Goal: Use online tool/utility: Use online tool/utility

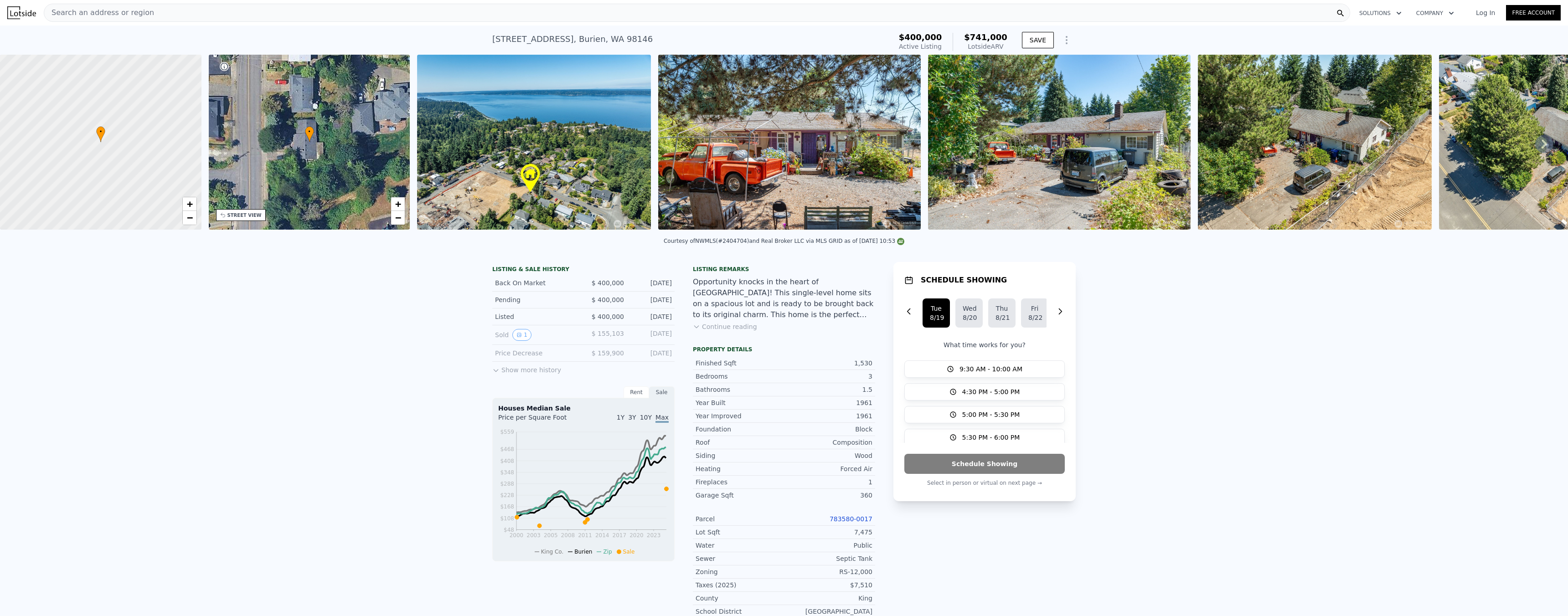
click at [131, 18] on span "Search an address or region" at bounding box center [99, 12] width 110 height 11
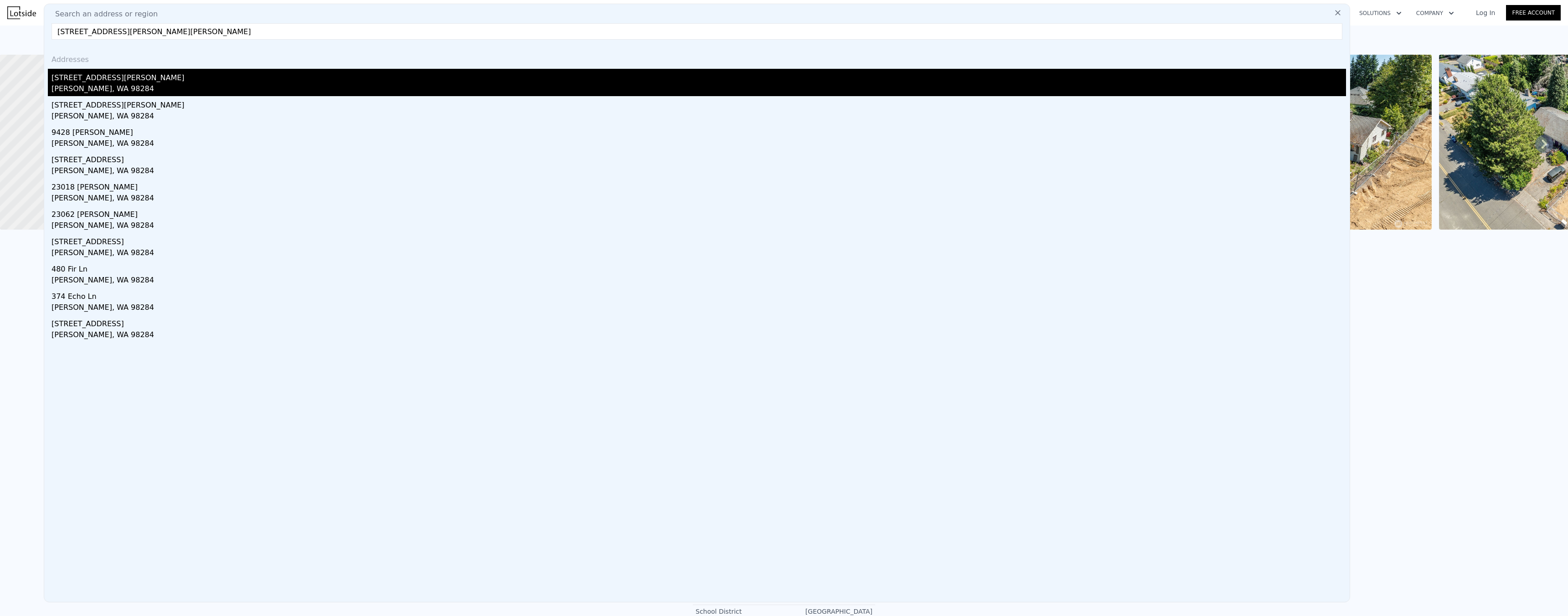
type input "[STREET_ADDRESS][PERSON_NAME][PERSON_NAME]"
click at [88, 76] on div "[STREET_ADDRESS][PERSON_NAME]" at bounding box center [699, 76] width 1294 height 14
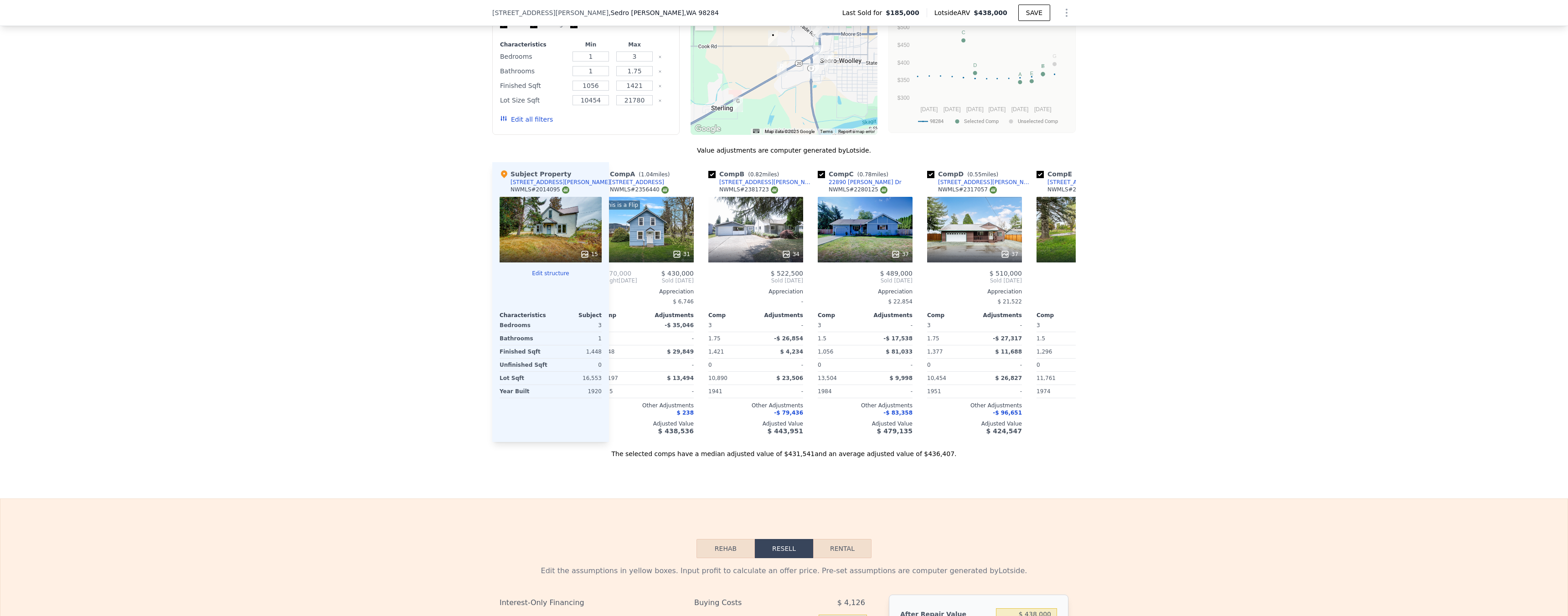
scroll to position [0, 19]
click at [790, 258] on div "34" at bounding box center [793, 254] width 18 height 9
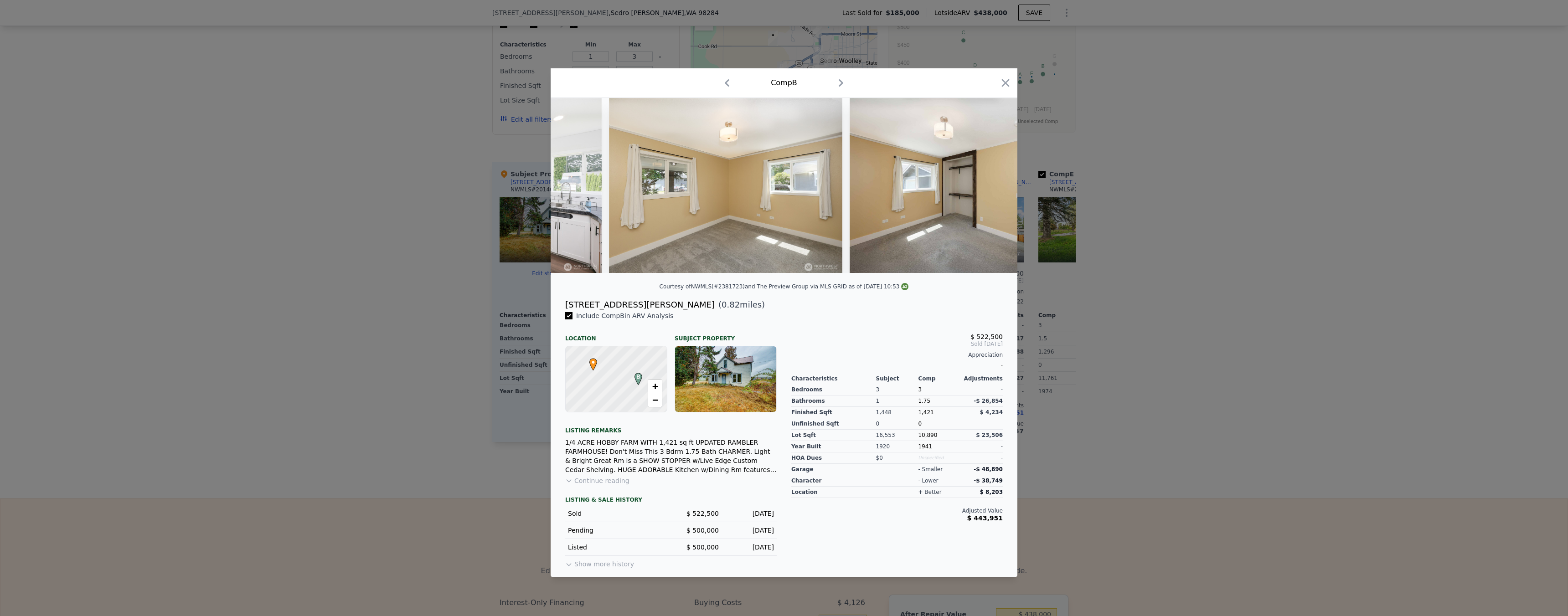
scroll to position [0, 2356]
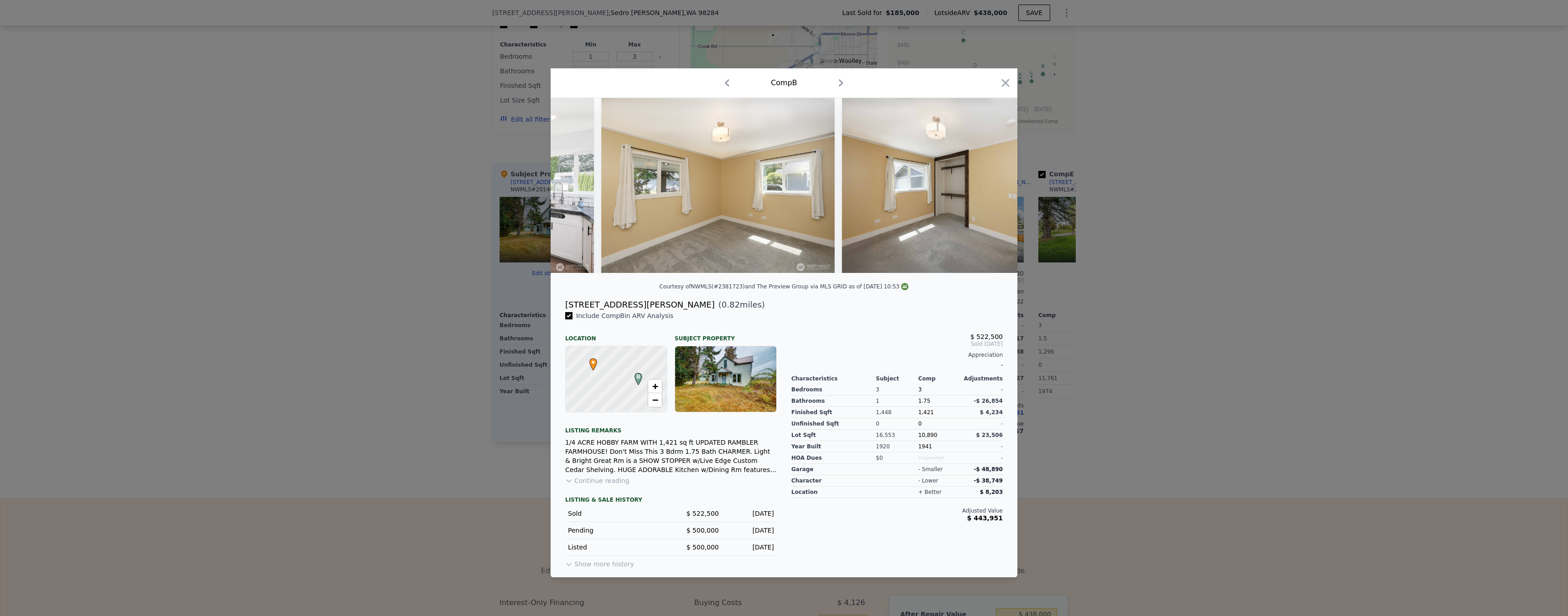
click at [1122, 226] on div at bounding box center [784, 308] width 1568 height 616
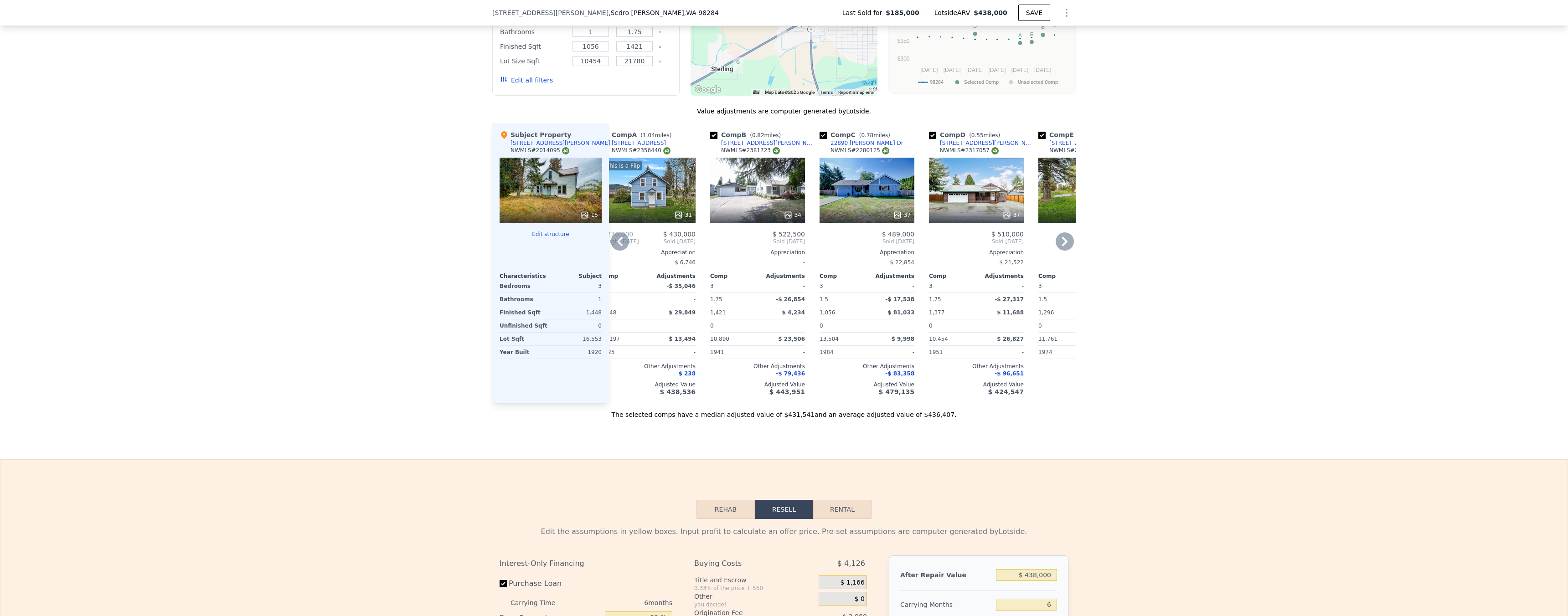
scroll to position [1112, 0]
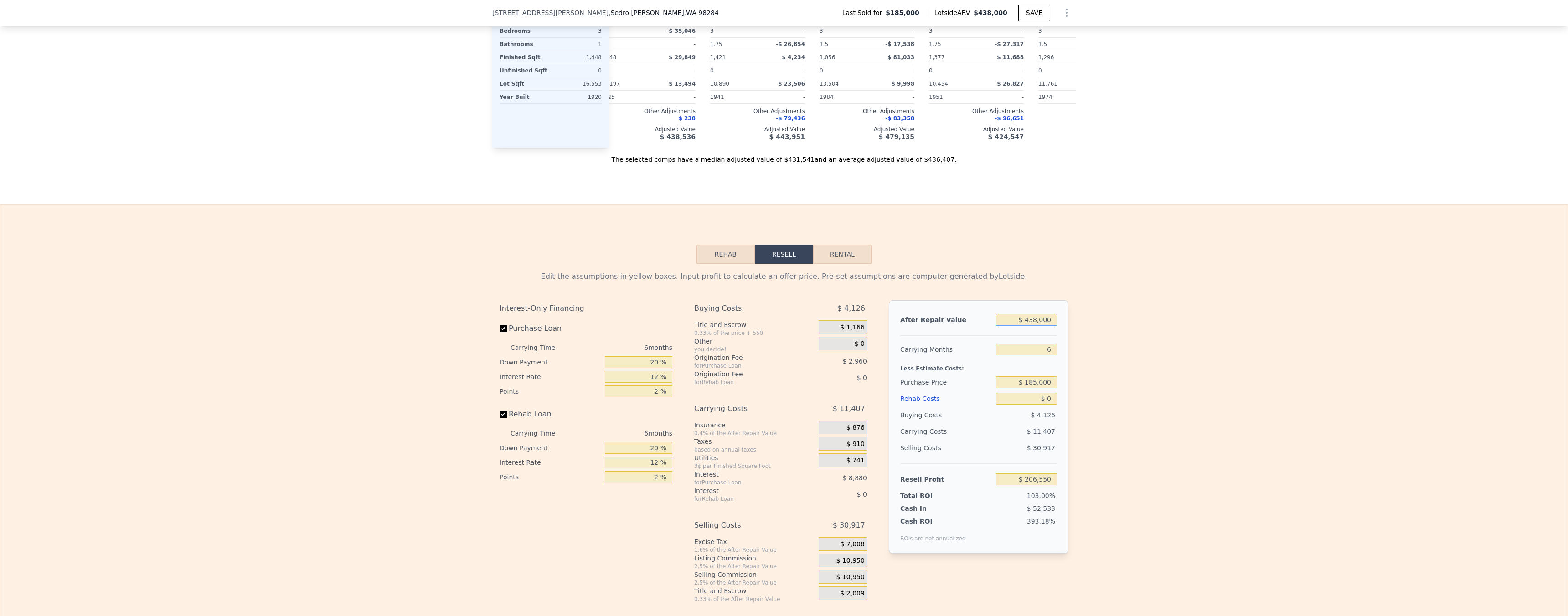
click at [1050, 326] on input "$ 438,000" at bounding box center [1026, 320] width 61 height 12
type input "$ 5"
type input "-$ 200,202"
type input "$ 52"
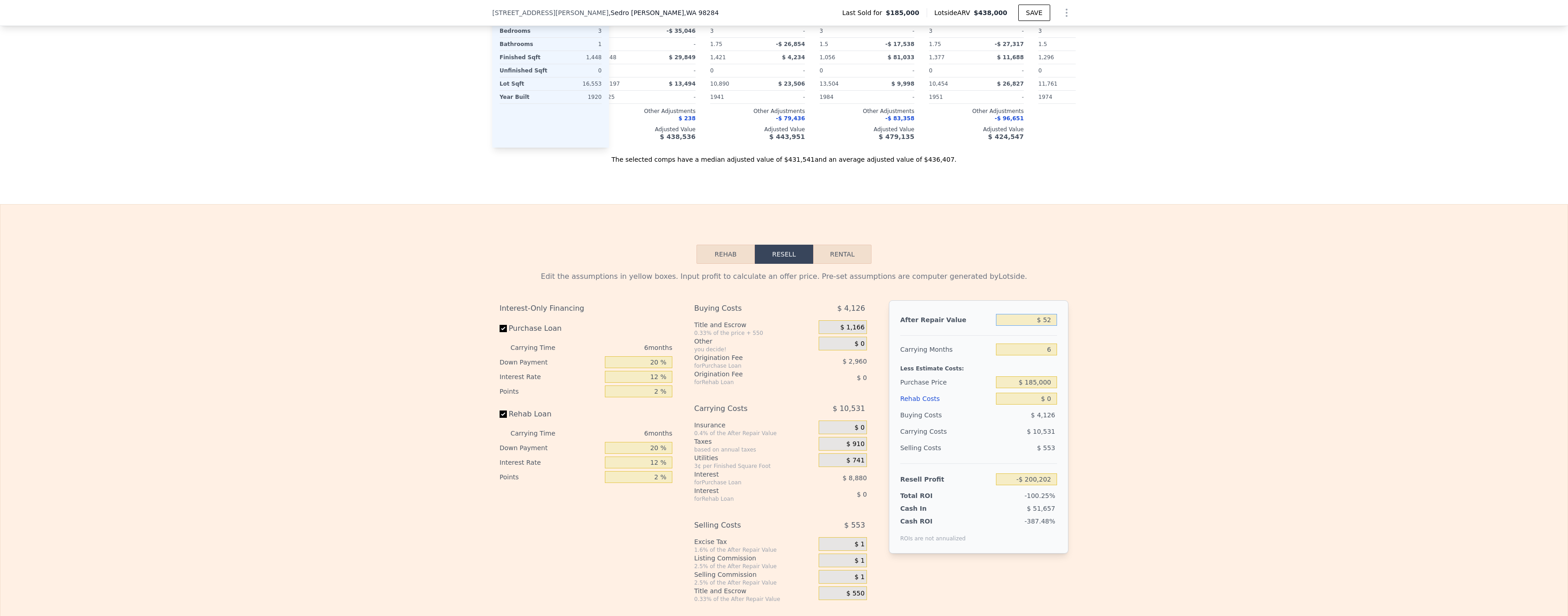
type input "-$ 200,158"
type input "$ 520"
type input "-$ 199,724"
type input "$ 5,200"
type input "-$ 195,377"
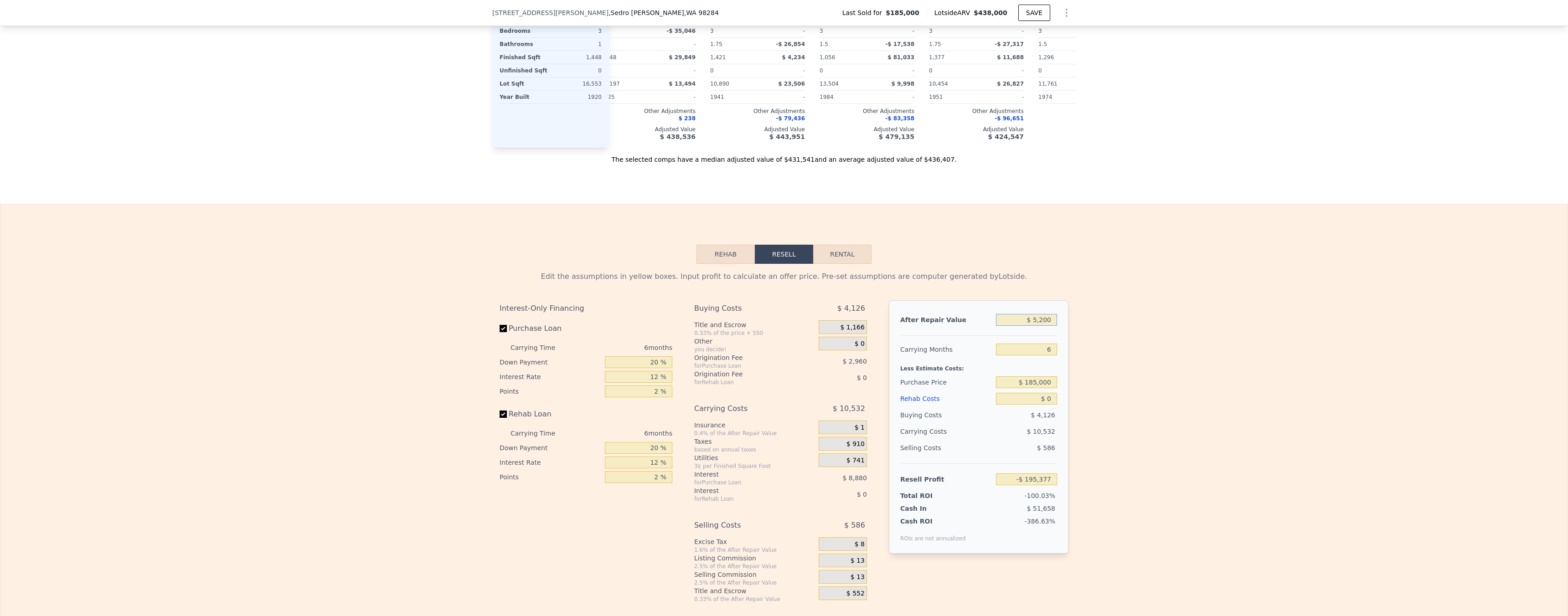
type input "$ 52,000"
type input "-$ 151,916"
type input "$ 520,000"
type input "$ 282,701"
type input "$ 520,000"
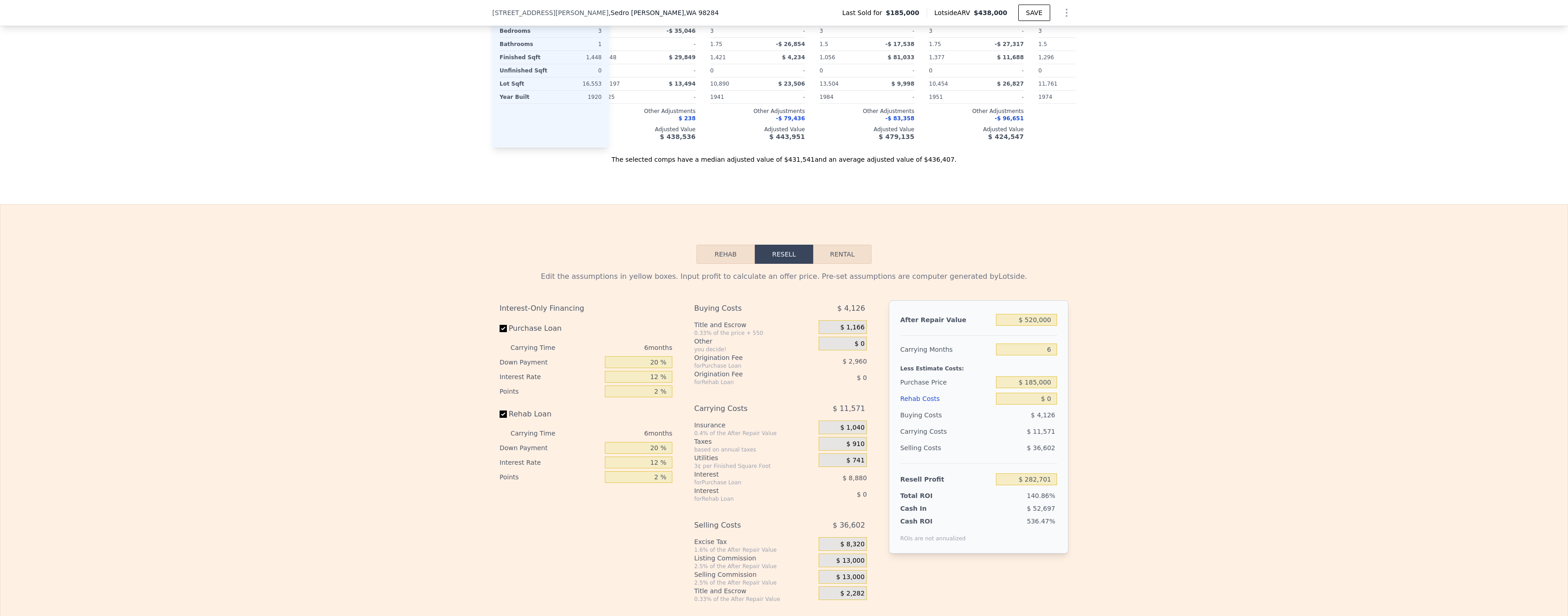
click at [1103, 328] on div "Edit the assumptions in yellow boxes. Input profit to calculate an offer price.…" at bounding box center [784, 434] width 1567 height 339
click at [1036, 388] on input "$ 185,000" at bounding box center [1026, 382] width 61 height 12
type input "$ 250,000"
click at [1171, 389] on div "Edit the assumptions in yellow boxes. Input profit to calculate an offer price.…" at bounding box center [784, 434] width 1567 height 339
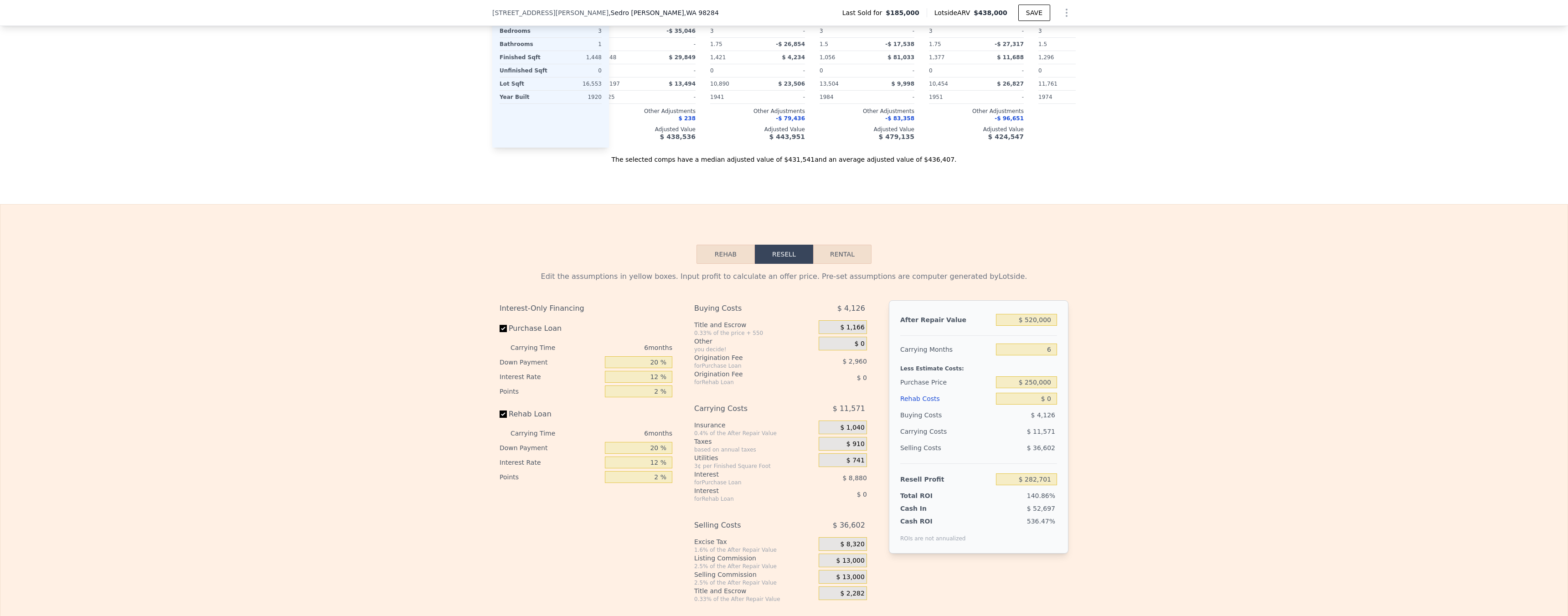
type input "$ 213,324"
click at [1043, 404] on input "$ 0" at bounding box center [1026, 399] width 61 height 12
type input "$ 10"
type input "$ 213,314"
type input "$ 150"
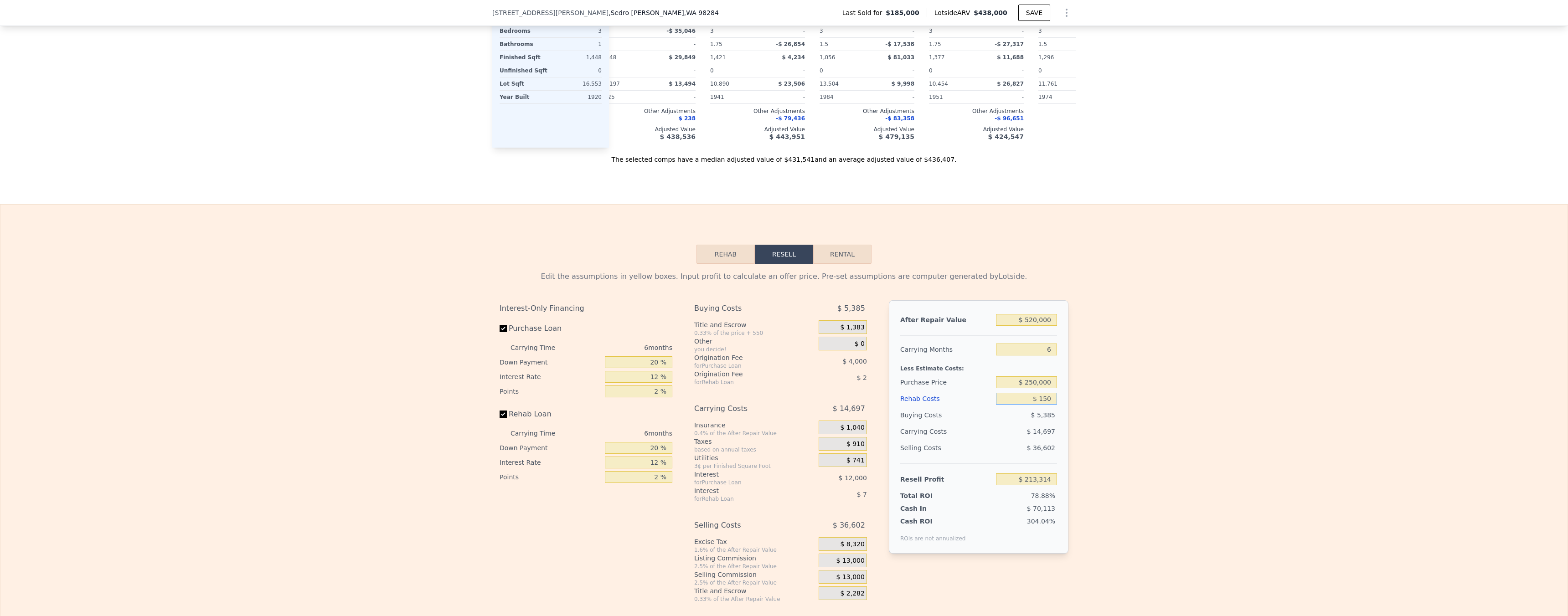
type input "$ 213,166"
type input "$ 1,500"
type input "$ 211,728"
type input "$ 15,000"
type input "$ 197,364"
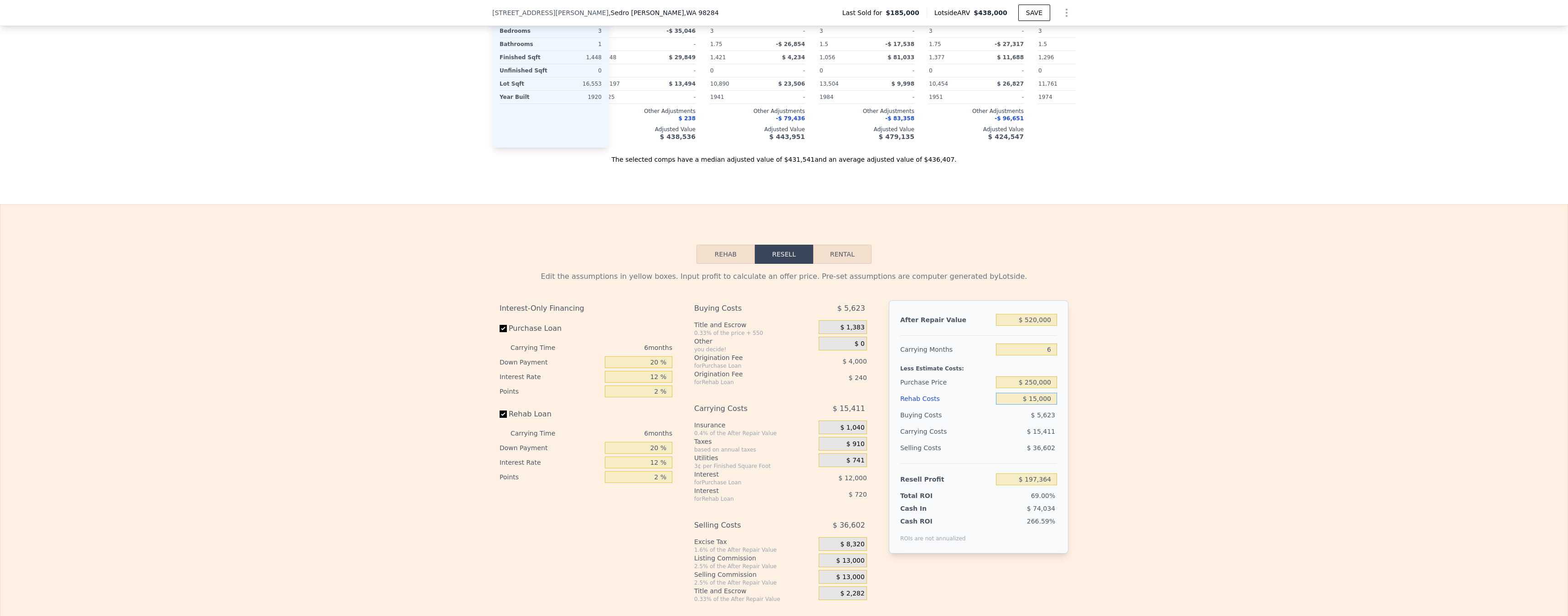
type input "$ 150,000"
type input "$ 53,724"
type input "$ 150,000"
click at [1126, 441] on div "Edit the assumptions in yellow boxes. Input profit to calculate an offer price.…" at bounding box center [784, 434] width 1567 height 339
click at [1040, 388] on input "$ 250,000" at bounding box center [1026, 382] width 61 height 12
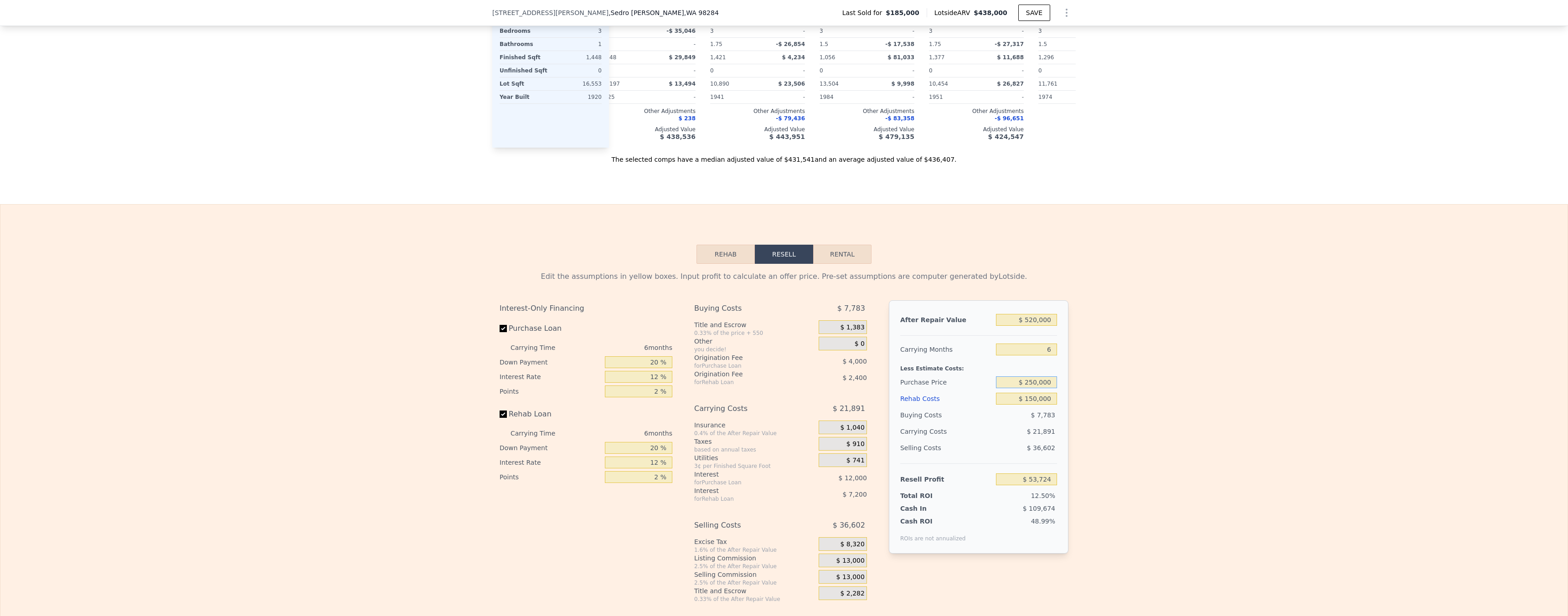
click at [1040, 388] on input "$ 250,000" at bounding box center [1026, 382] width 61 height 12
type input "$ 230,000"
type input "$ 75,071"
click at [1126, 376] on div "Edit the assumptions in yellow boxes. Input profit to calculate an offer price.…" at bounding box center [784, 434] width 1567 height 339
type input "$ 438,000"
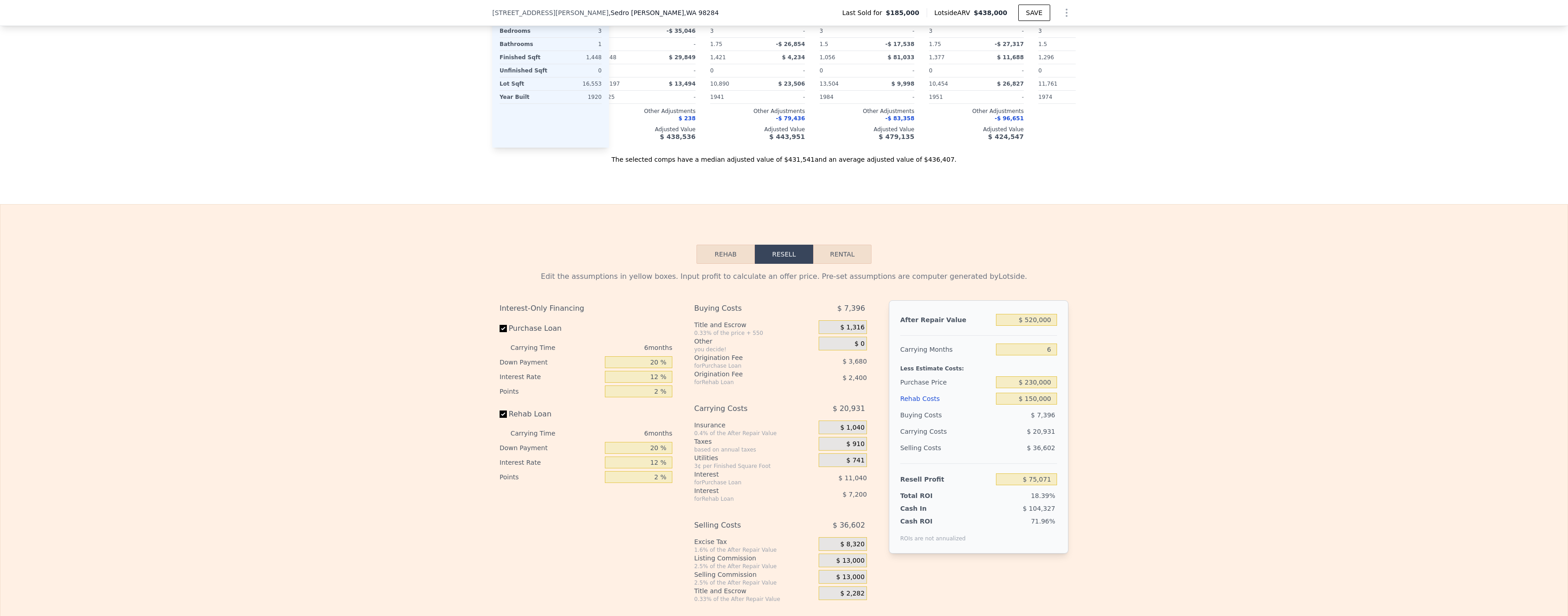
type input "$ 0"
type input "$ 206,550"
click at [1043, 404] on input "$ 0" at bounding box center [1026, 399] width 61 height 12
type input "$ 10"
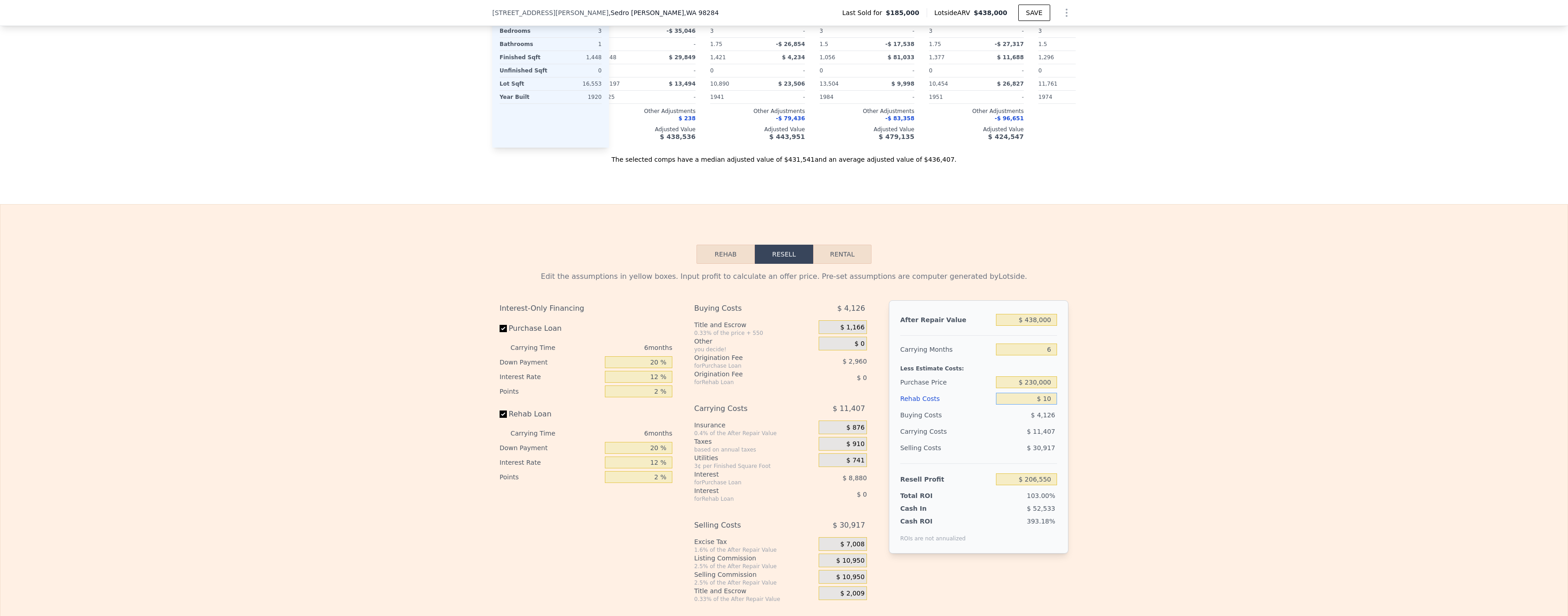
type input "$ 206,540"
type input "$ 150"
type input "$ 206,392"
type input "$ 1,500"
type input "$ 204,954"
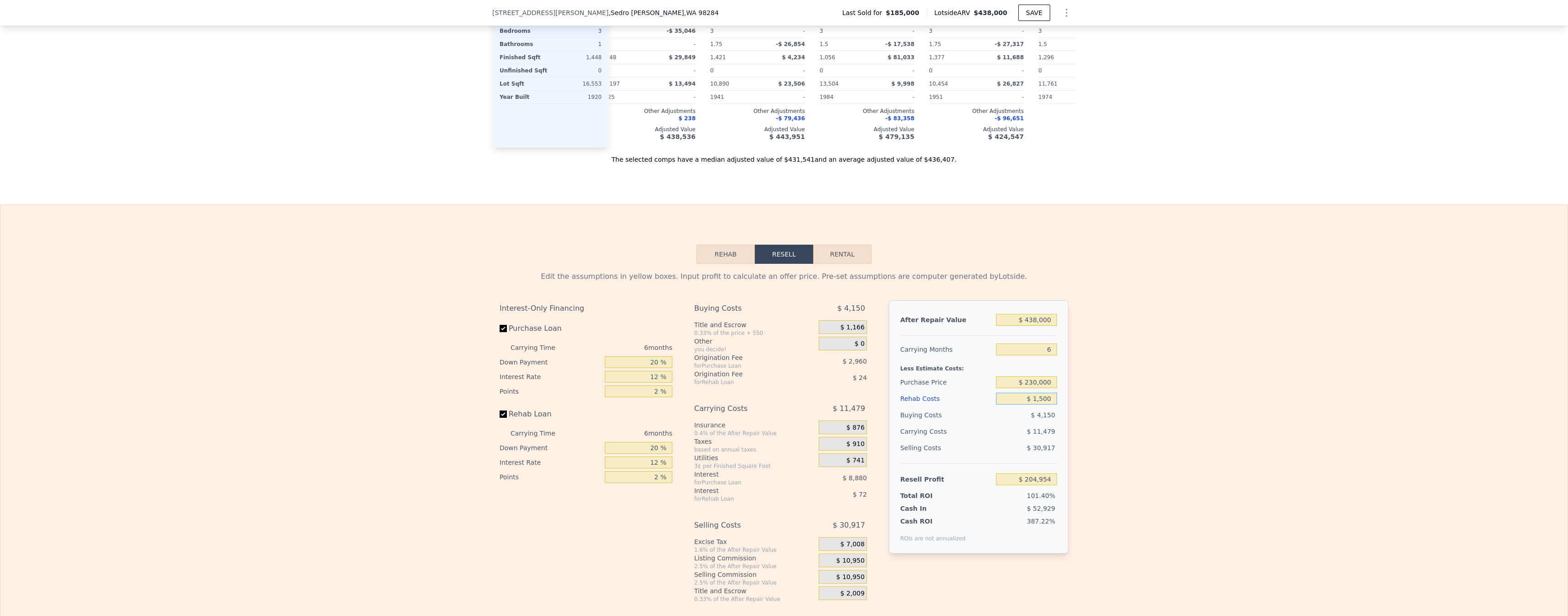
type input "$ 15,000"
type input "$ 190,590"
type input "$ 150,000"
type input "$ 46,950"
type input "$ 150,000"
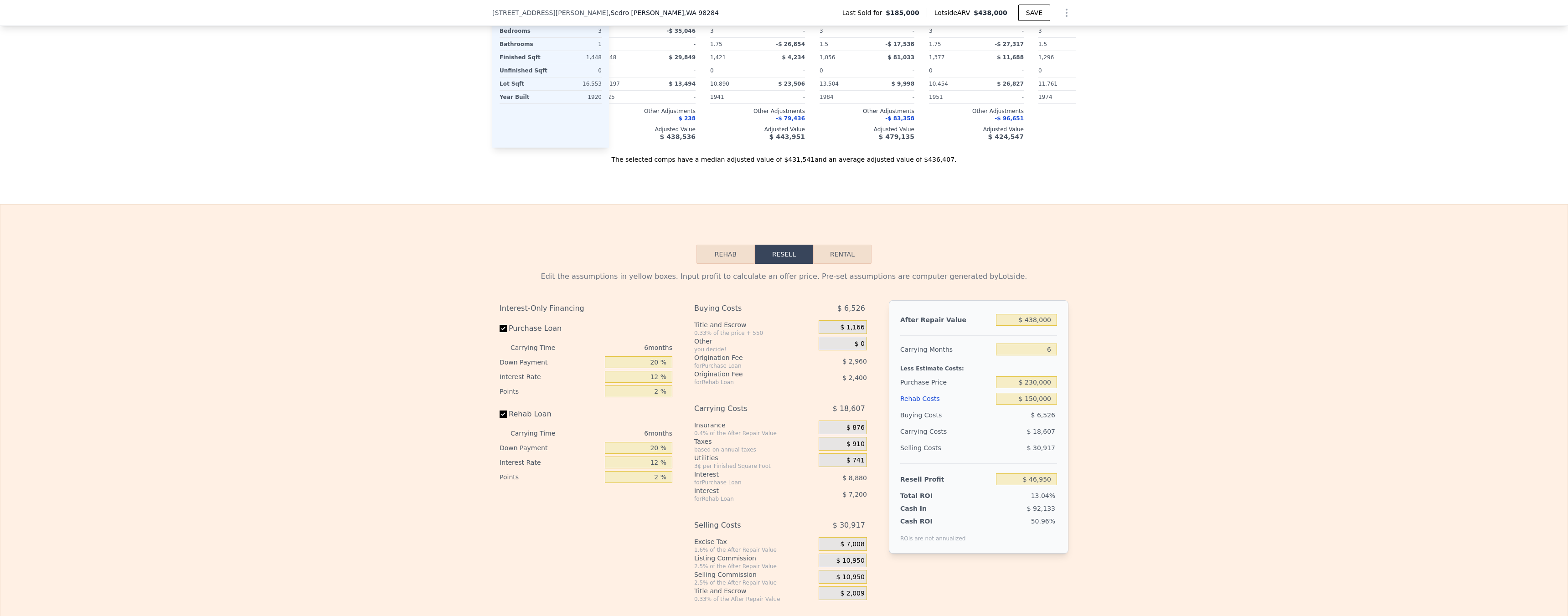
click at [1138, 419] on div "Edit the assumptions in yellow boxes. Input profit to calculate an offer price.…" at bounding box center [784, 434] width 1567 height 339
click at [1039, 388] on input "$ 230,000" at bounding box center [1026, 382] width 61 height 12
type input "$ 250,000"
click at [1088, 401] on div "Edit the assumptions in yellow boxes. Input profit to calculate an offer price.…" at bounding box center [784, 434] width 1567 height 339
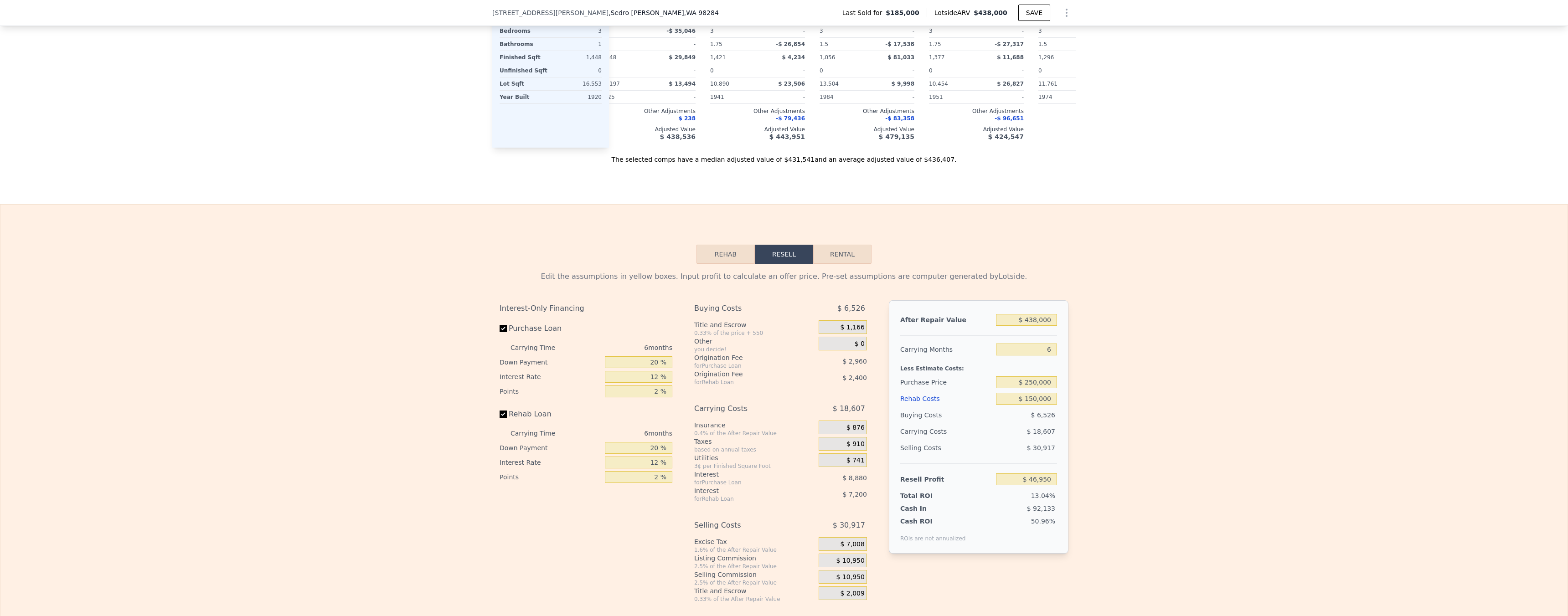
type input "-$ 22,427"
click at [1040, 326] on input "$ 438,000" at bounding box center [1026, 320] width 61 height 12
type input "$ 5"
type input "-$ 429,179"
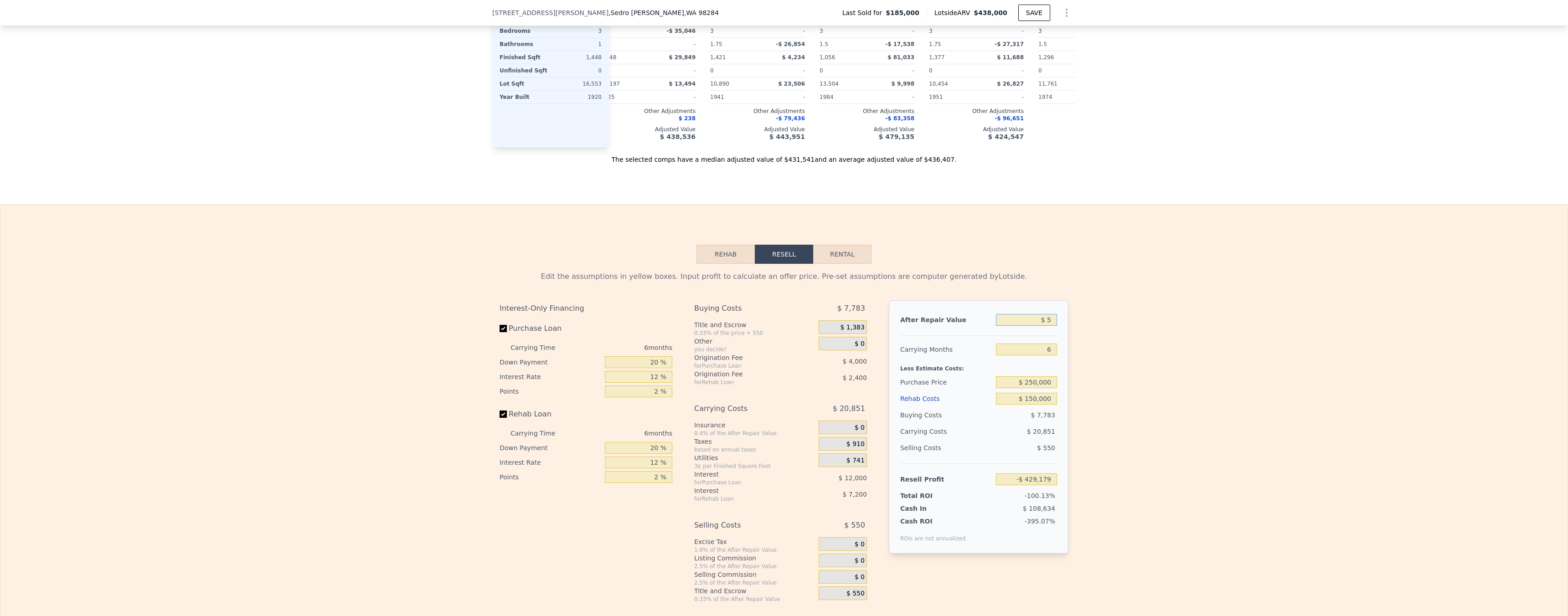
type input "$ 52"
type input "-$ 429,135"
type input "$ 520"
type input "-$ 428,701"
type input "$ 5,200"
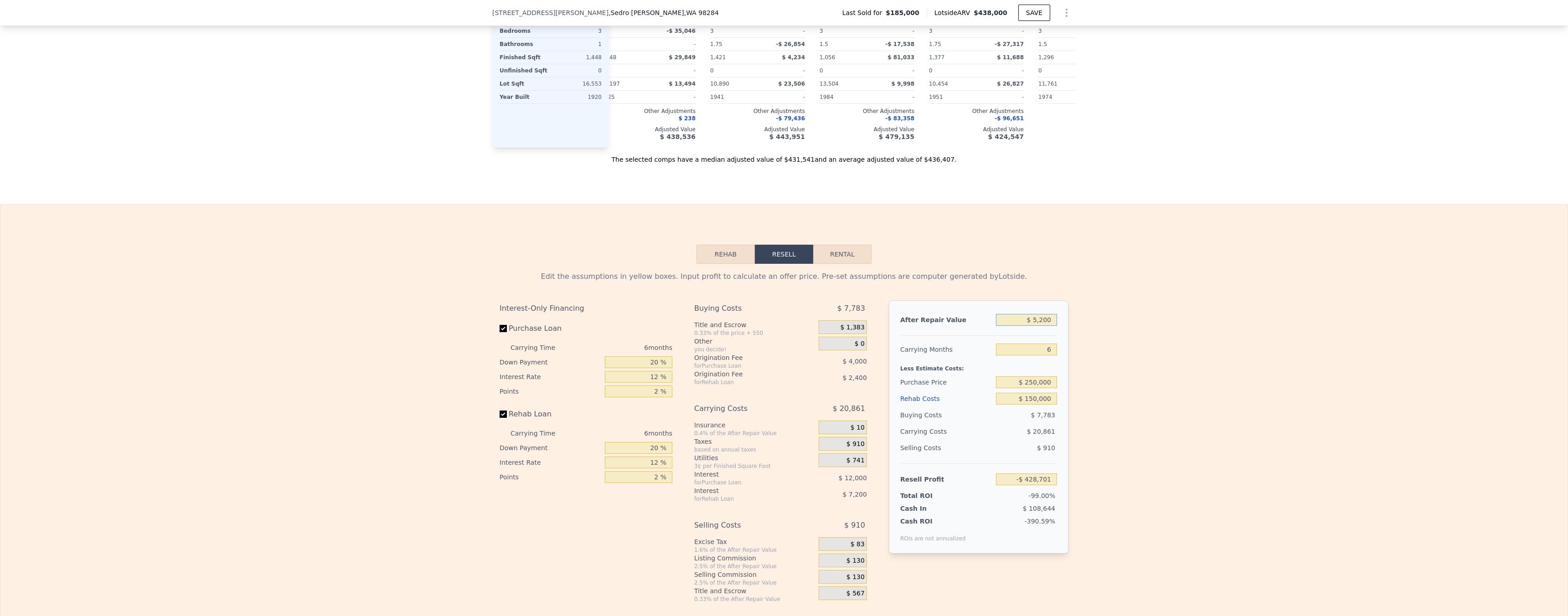
type input "-$ 424,354"
type input "$ 52,000"
type input "-$ 380,893"
type input "$ 520,000"
type input "$ 53,724"
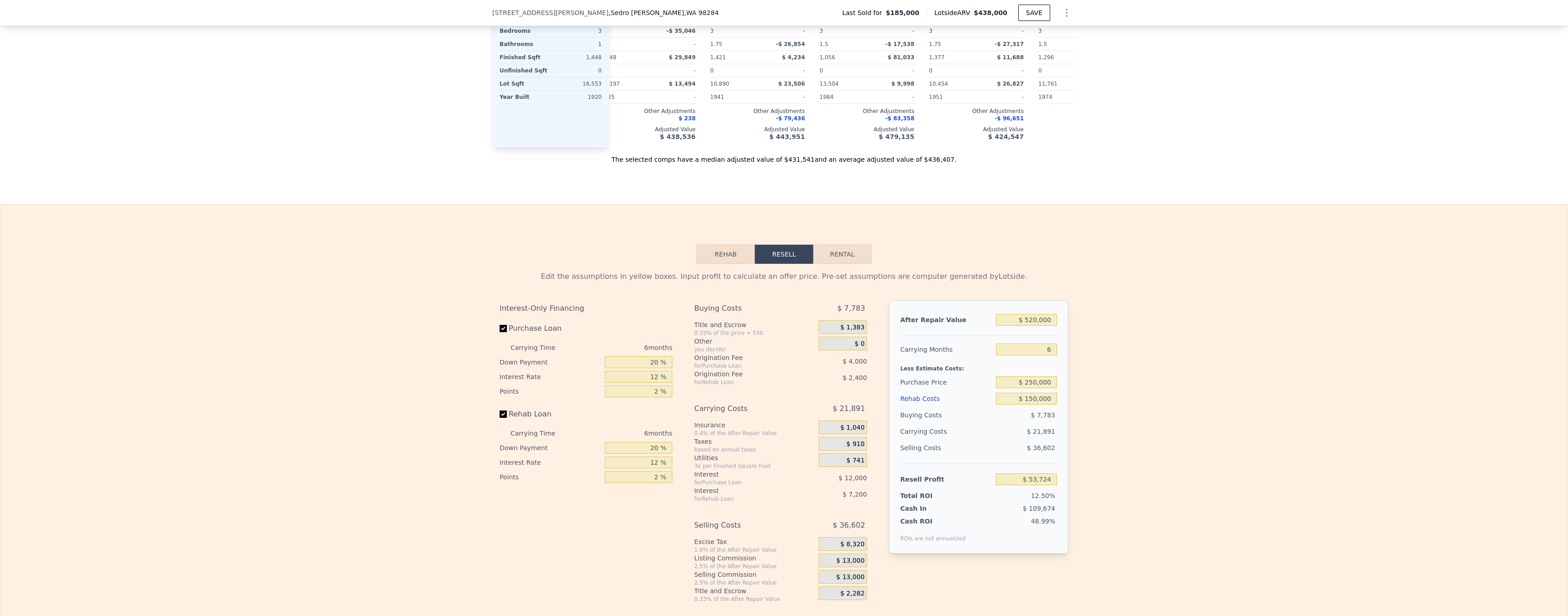
click at [1095, 328] on div "Edit the assumptions in yellow boxes. Input profit to calculate an offer price.…" at bounding box center [784, 434] width 1567 height 339
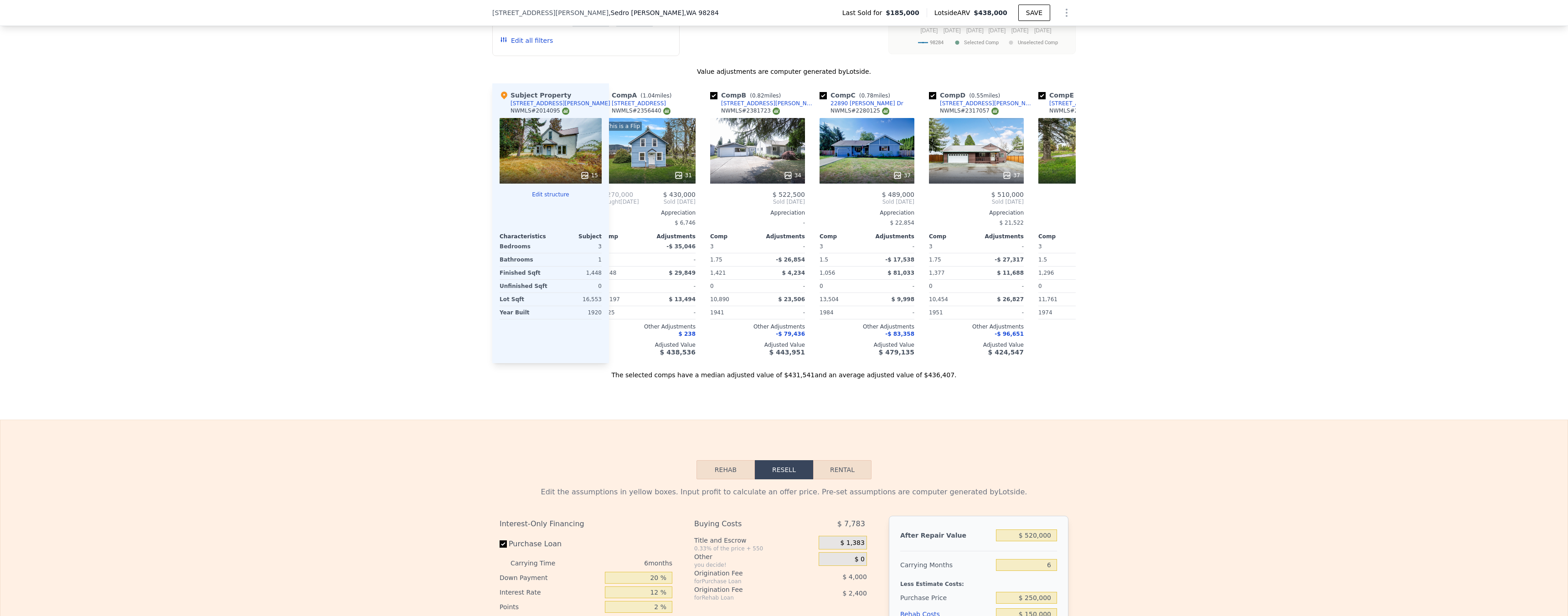
scroll to position [815, 0]
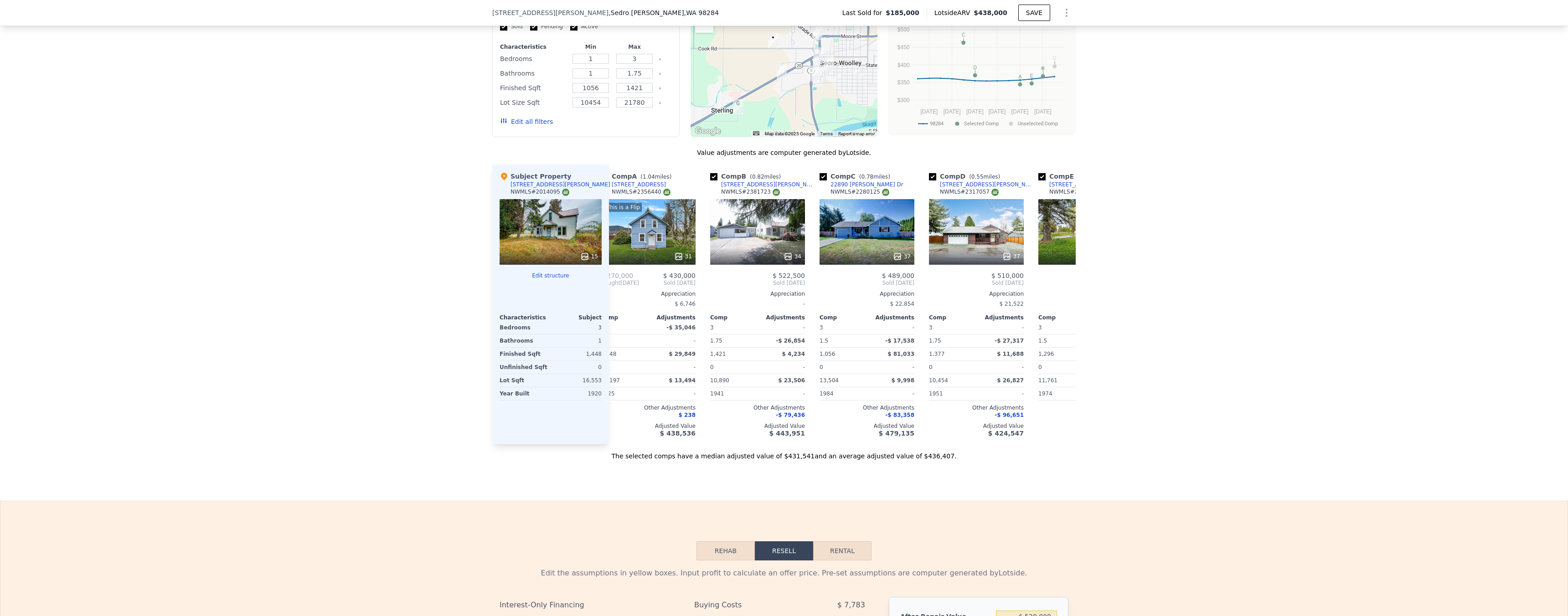
click at [586, 259] on icon at bounding box center [584, 256] width 6 height 6
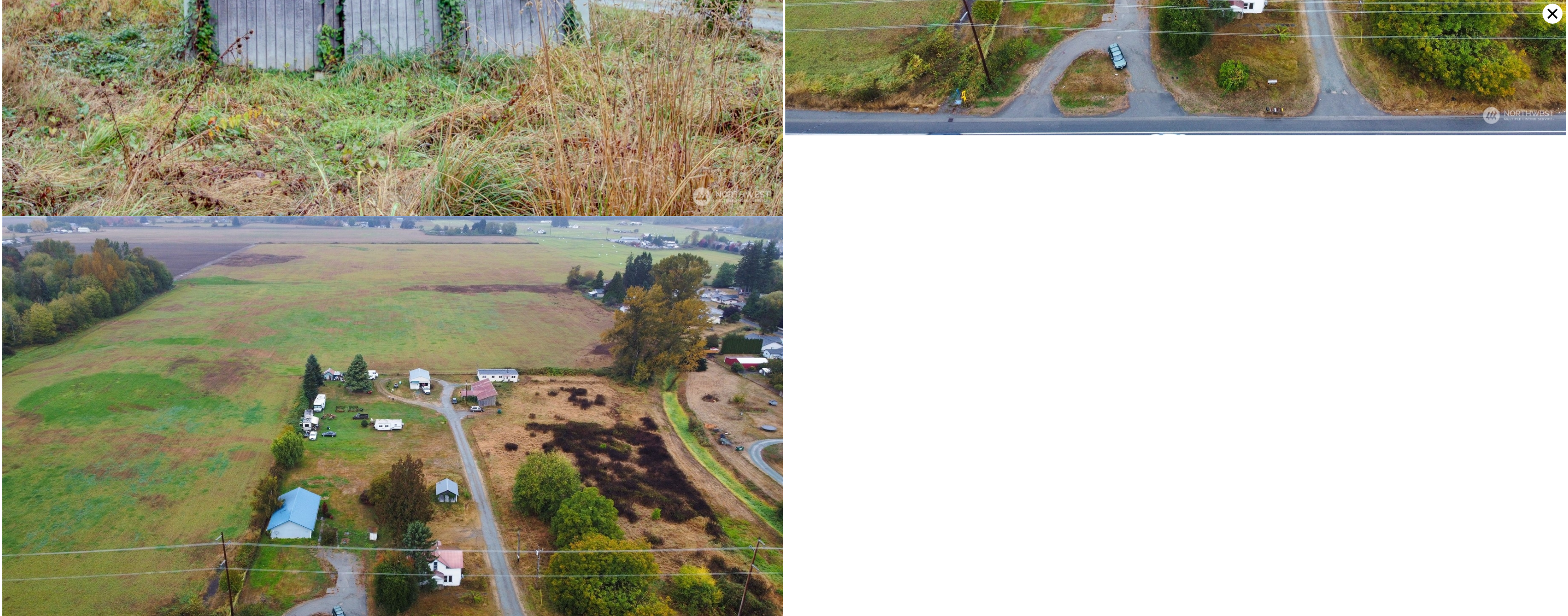
scroll to position [3437, 0]
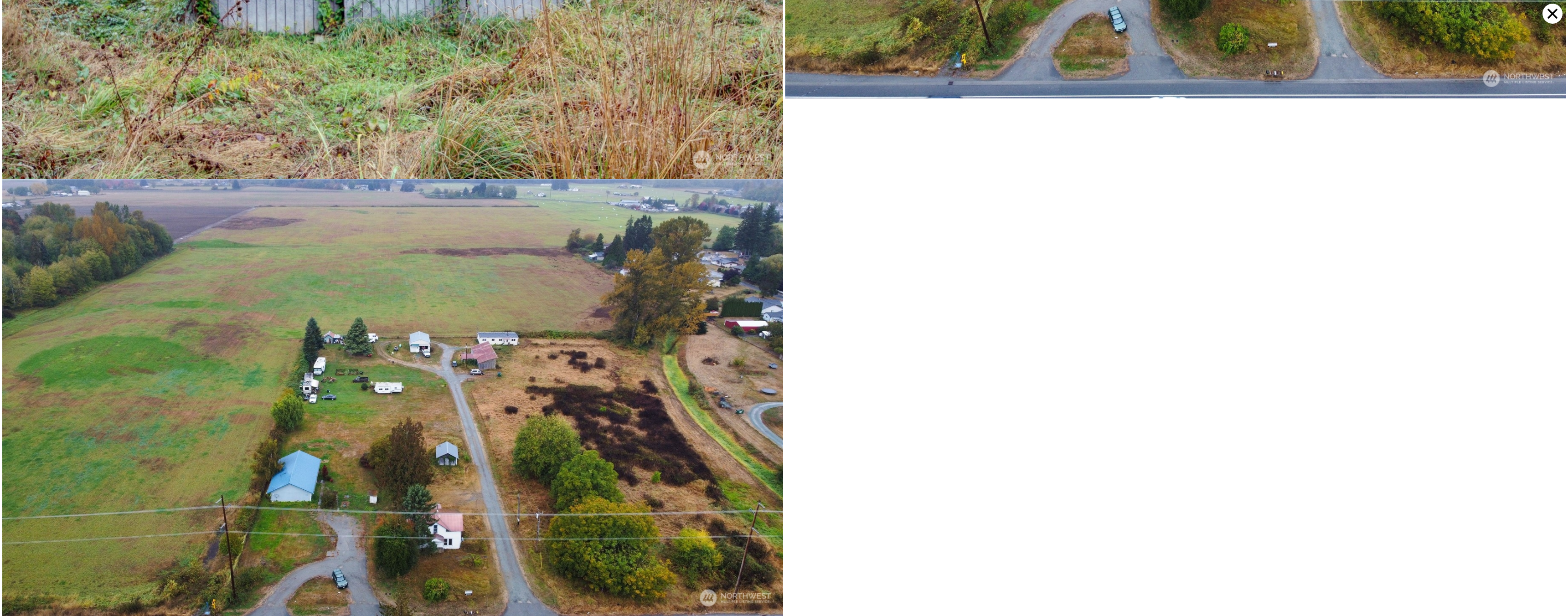
click at [1553, 16] on icon at bounding box center [1553, 14] width 20 height 20
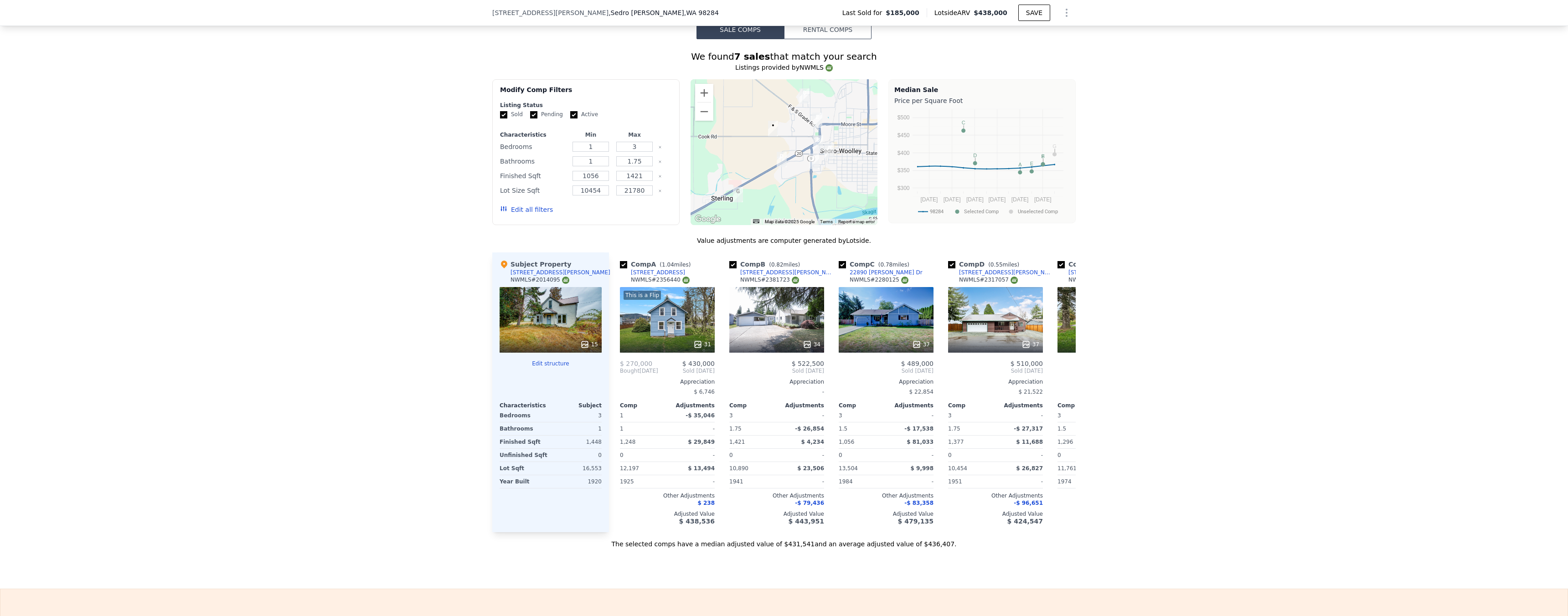
scroll to position [720, 0]
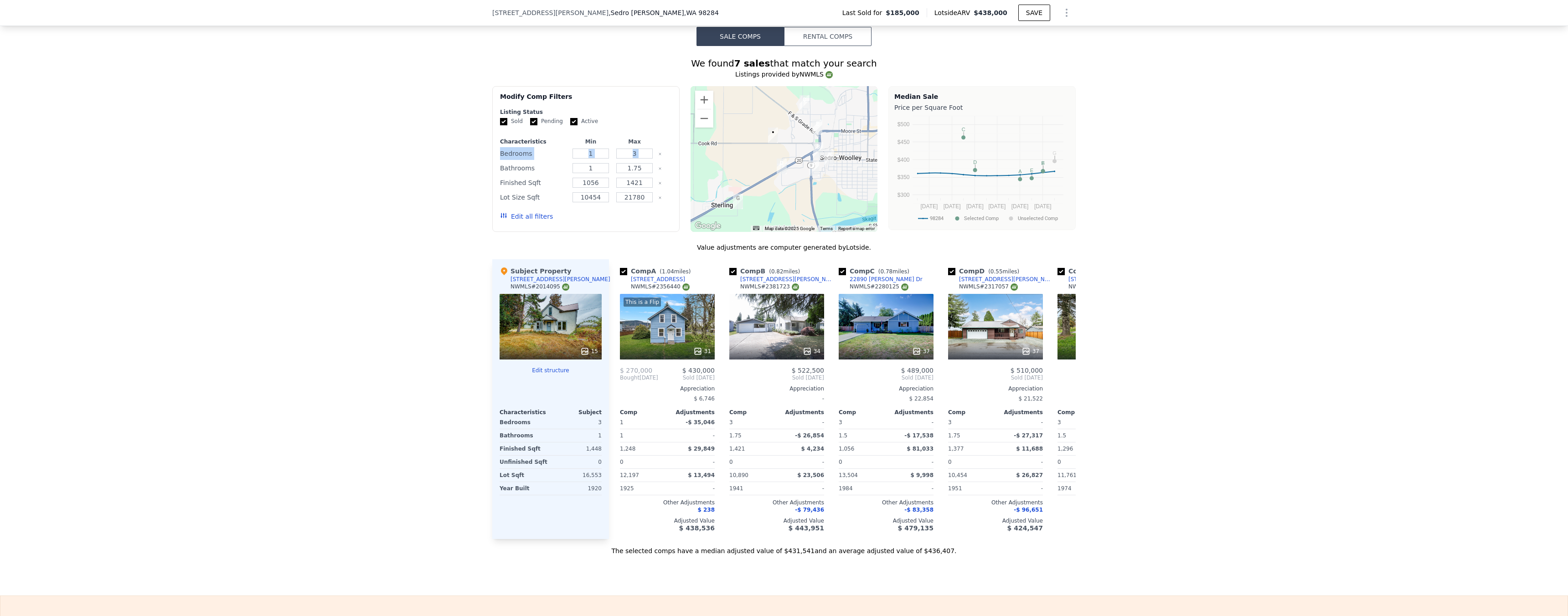
click at [389, 158] on div "We found 7 sales that match your search Listings provided by NWMLS Filters Map …" at bounding box center [784, 300] width 1568 height 509
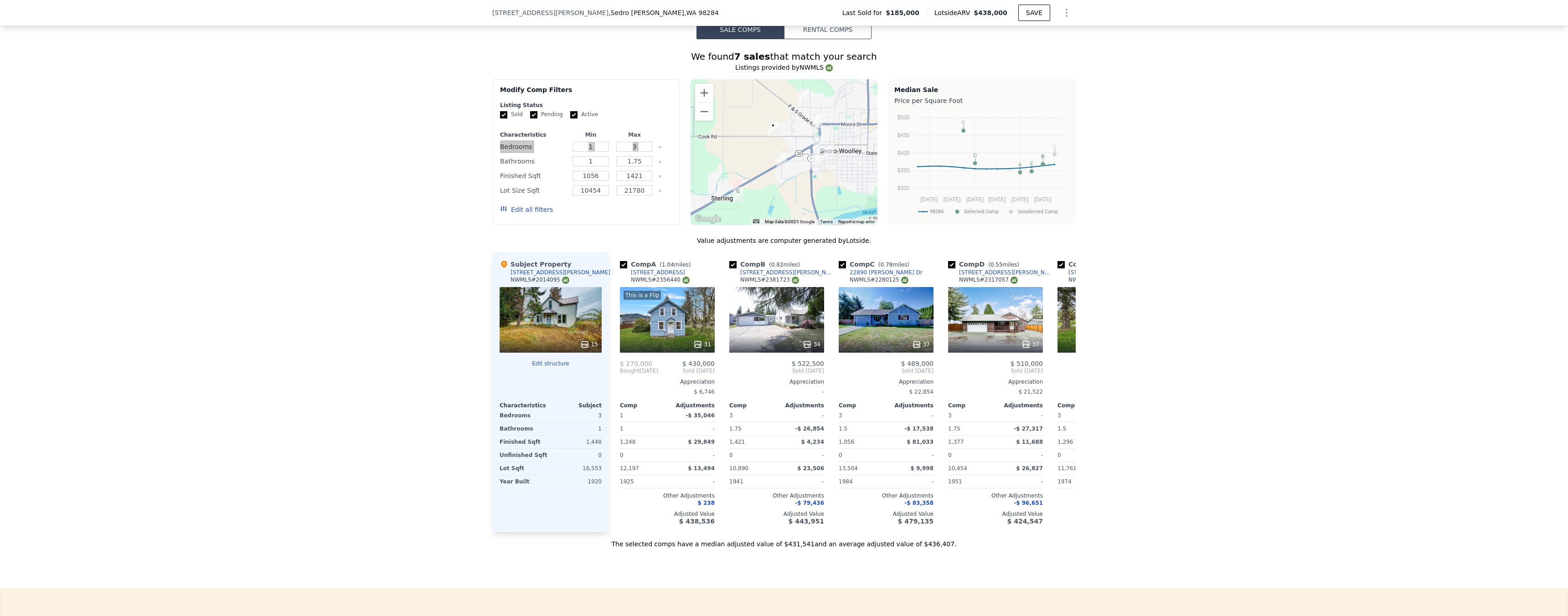
type input "$ 438,000"
type input "$ 0"
type input "$ 206,550"
